Goal: Task Accomplishment & Management: Manage account settings

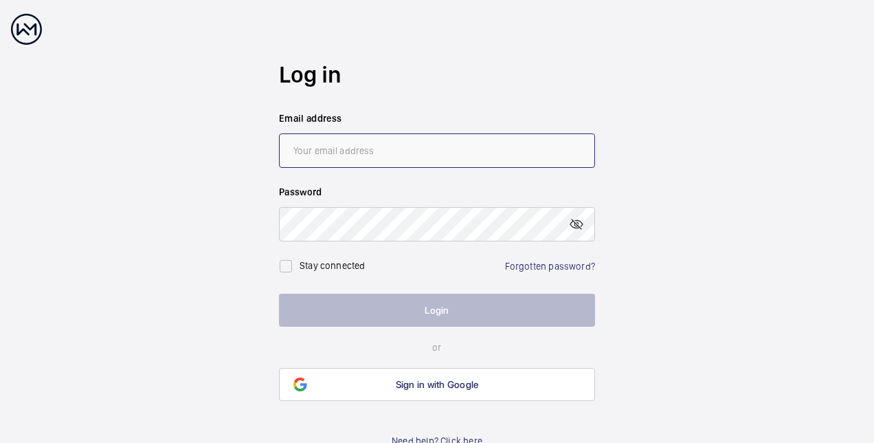
click at [318, 140] on input "email" at bounding box center [437, 150] width 316 height 34
type input "[PERSON_NAME][EMAIL_ADDRESS][PERSON_NAME][DOMAIN_NAME]"
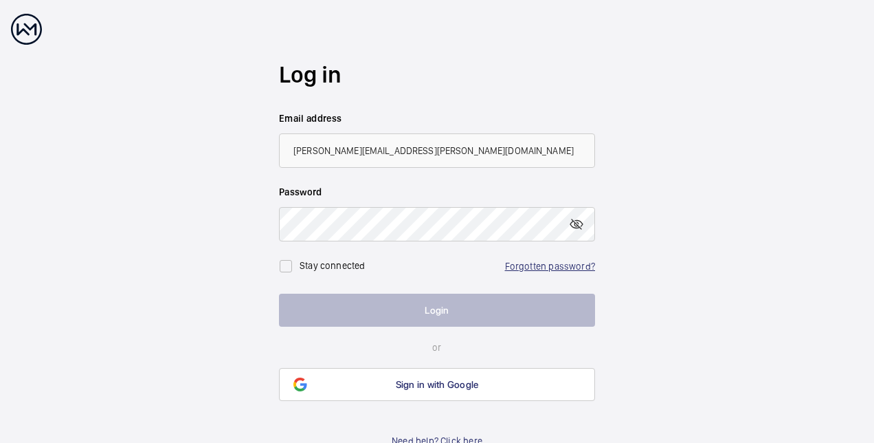
click at [528, 264] on link "Forgotten password?" at bounding box center [550, 265] width 90 height 11
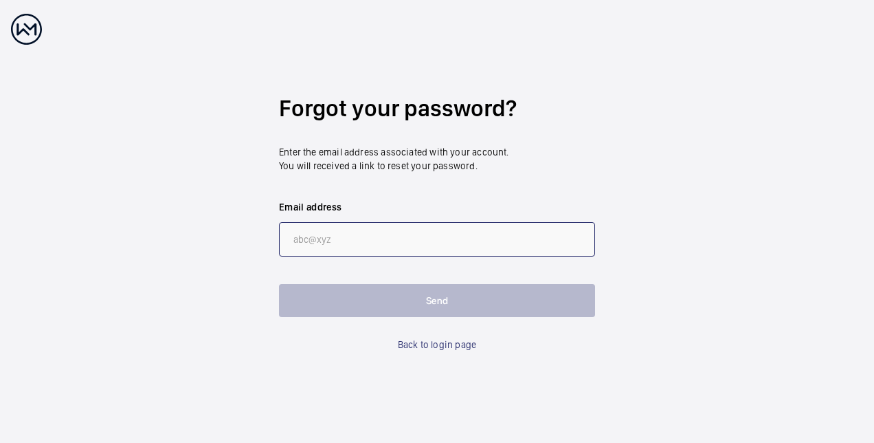
click at [368, 233] on input "email" at bounding box center [437, 239] width 316 height 34
type input "[PERSON_NAME][EMAIL_ADDRESS][PERSON_NAME][DOMAIN_NAME]"
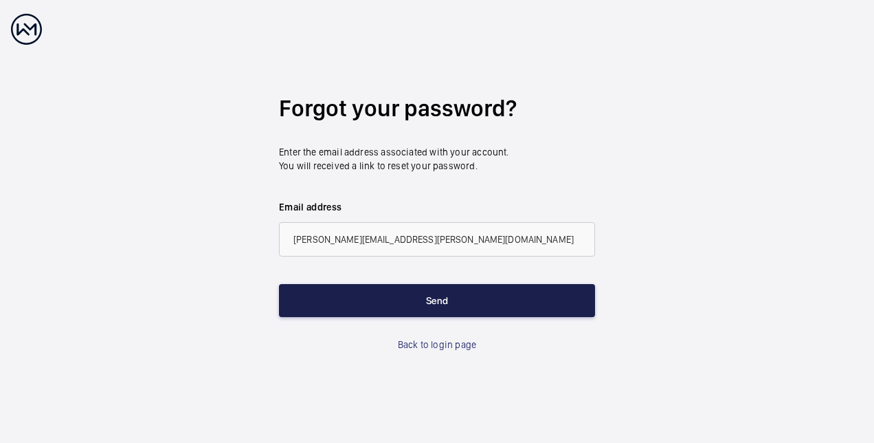
click at [469, 304] on button "Send" at bounding box center [437, 300] width 316 height 33
